Goal: Complete application form: Complete application form

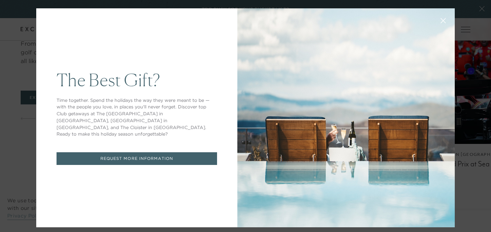
click at [182, 152] on link "REQUEST MORE INFORMATION" at bounding box center [136, 158] width 160 height 13
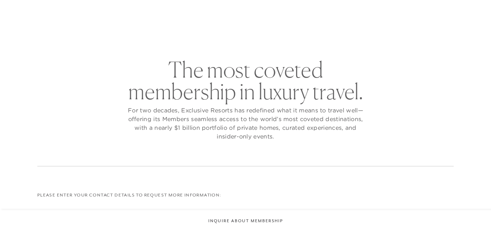
checkbox input "false"
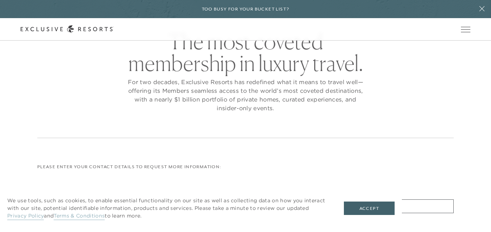
scroll to position [49, 0]
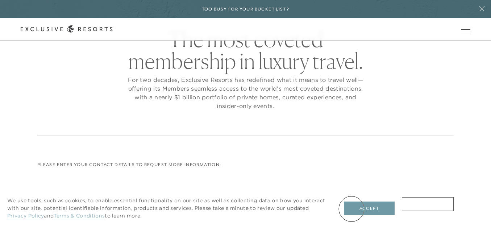
click at [351, 209] on button "Accept" at bounding box center [369, 208] width 51 height 14
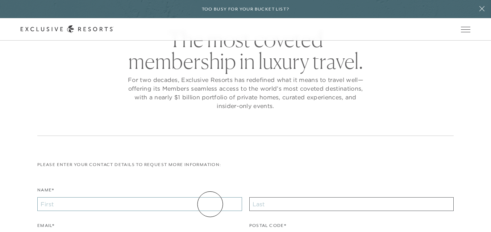
click at [210, 204] on input "Name*" at bounding box center [139, 204] width 205 height 14
type input "Diane"
click at [279, 203] on input "text" at bounding box center [351, 204] width 205 height 14
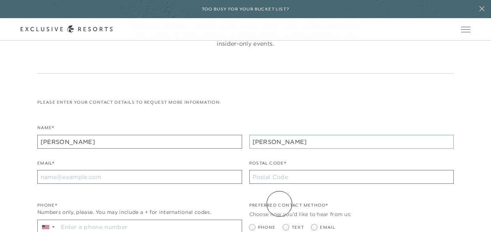
scroll to position [122, 0]
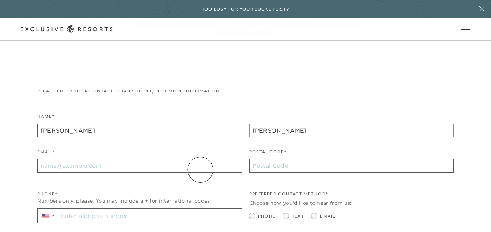
type input "OMalley"
click at [200, 169] on input "Email*" at bounding box center [139, 166] width 205 height 14
type input "dianejomalley1@gmail.com"
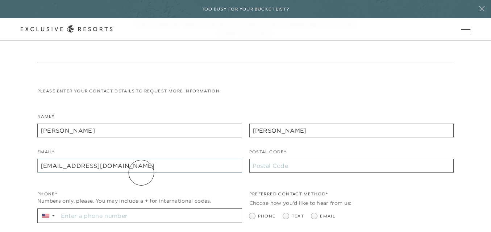
type input "85253"
type input "+1 480 570 2500"
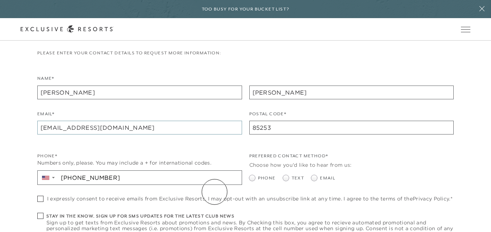
scroll to position [165, 0]
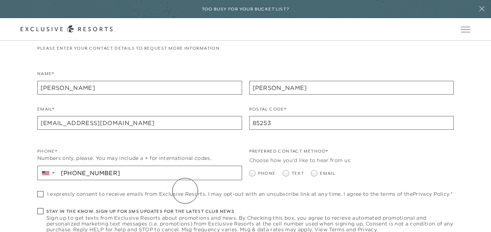
click at [185, 191] on span "I expressly consent to receive emails from Exclusive Resorts. I may opt-out wit…" at bounding box center [249, 194] width 405 height 6
checkbox input "true"
click at [314, 170] on span at bounding box center [314, 173] width 6 height 6
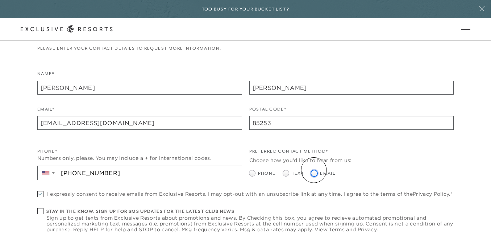
radio input "true"
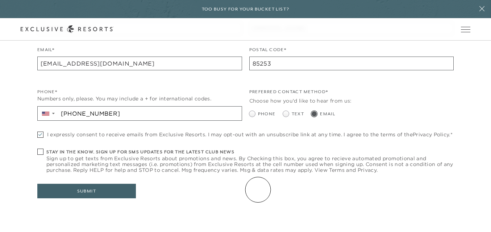
scroll to position [249, 0]
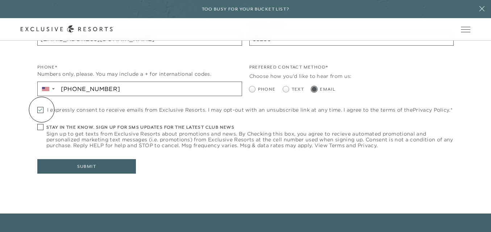
click at [42, 109] on span at bounding box center [40, 110] width 6 height 6
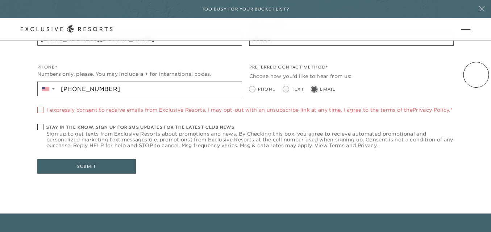
click at [39, 109] on span at bounding box center [40, 110] width 6 height 6
checkbox input "true"
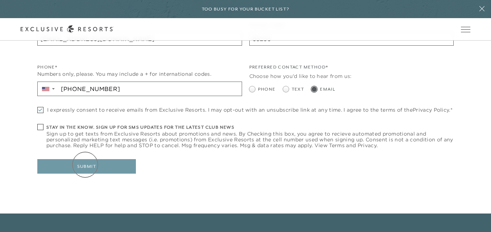
click at [85, 164] on button "Submit" at bounding box center [86, 166] width 98 height 14
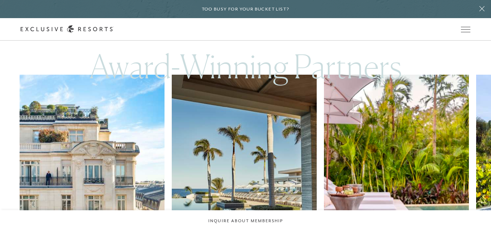
scroll to position [1253, 0]
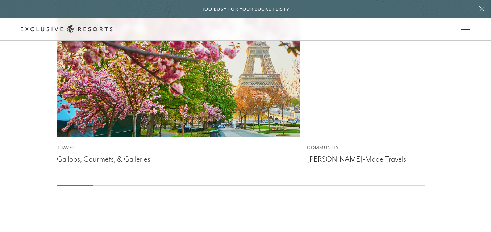
scroll to position [2460, 0]
